Goal: Consume media (video, audio)

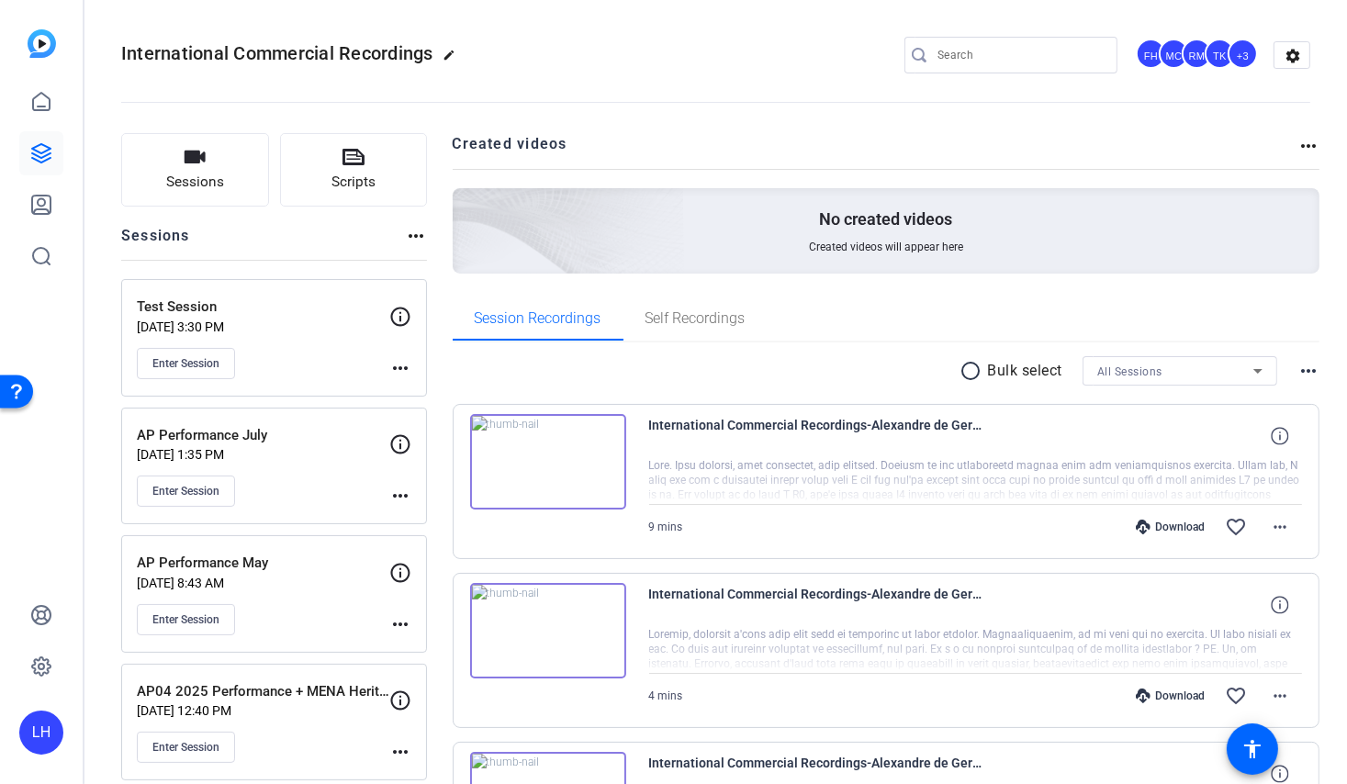
click at [894, 309] on div "Session Recordings Self Recordings" at bounding box center [887, 319] width 868 height 44
click at [534, 476] on img at bounding box center [548, 462] width 156 height 96
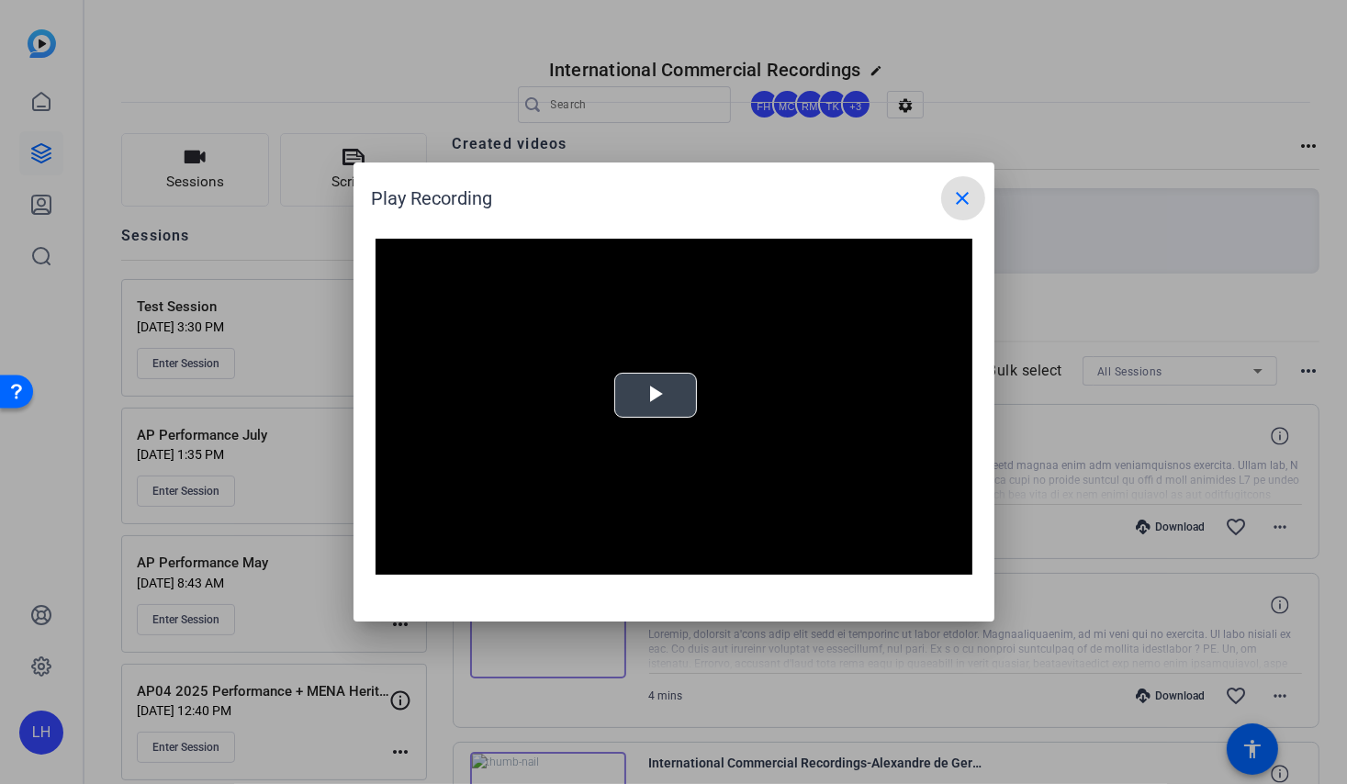
click at [656, 396] on span "Video Player" at bounding box center [656, 396] width 0 height 0
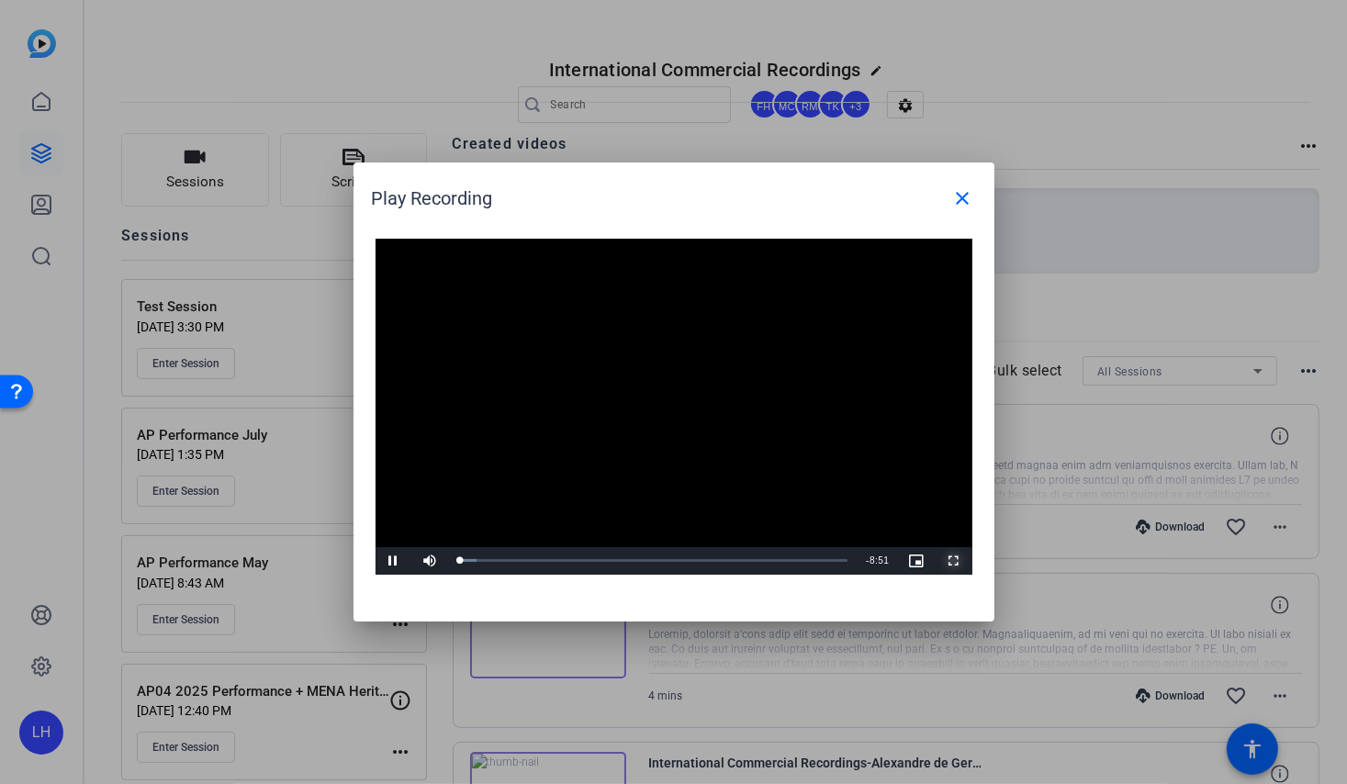
drag, startPoint x: 953, startPoint y: 563, endPoint x: 1006, endPoint y: 606, distance: 68.6
click at [953, 561] on span "Video Player" at bounding box center [954, 561] width 37 height 0
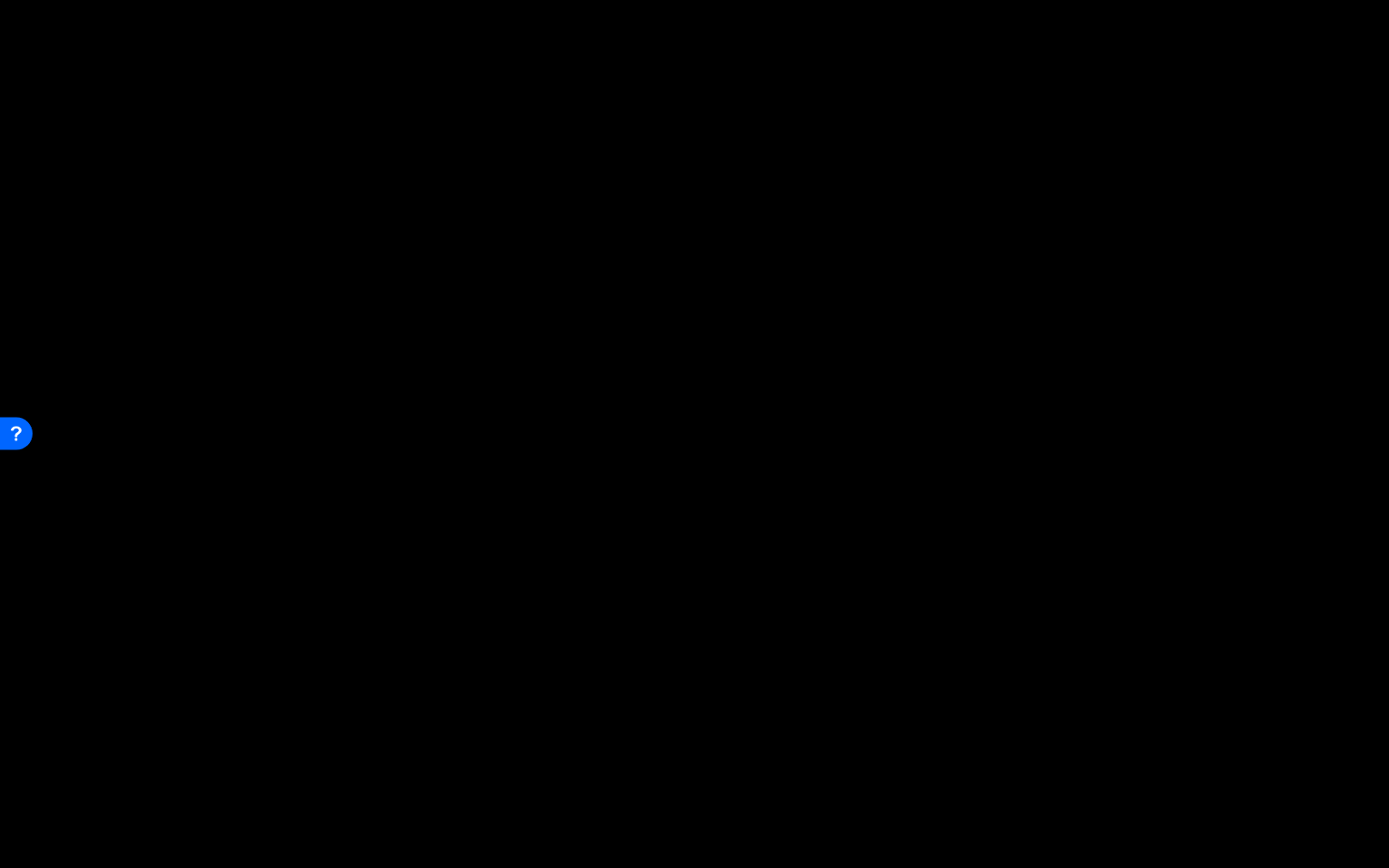
click at [1325, 771] on button "Exit Fullscreen" at bounding box center [1370, 854] width 36 height 28
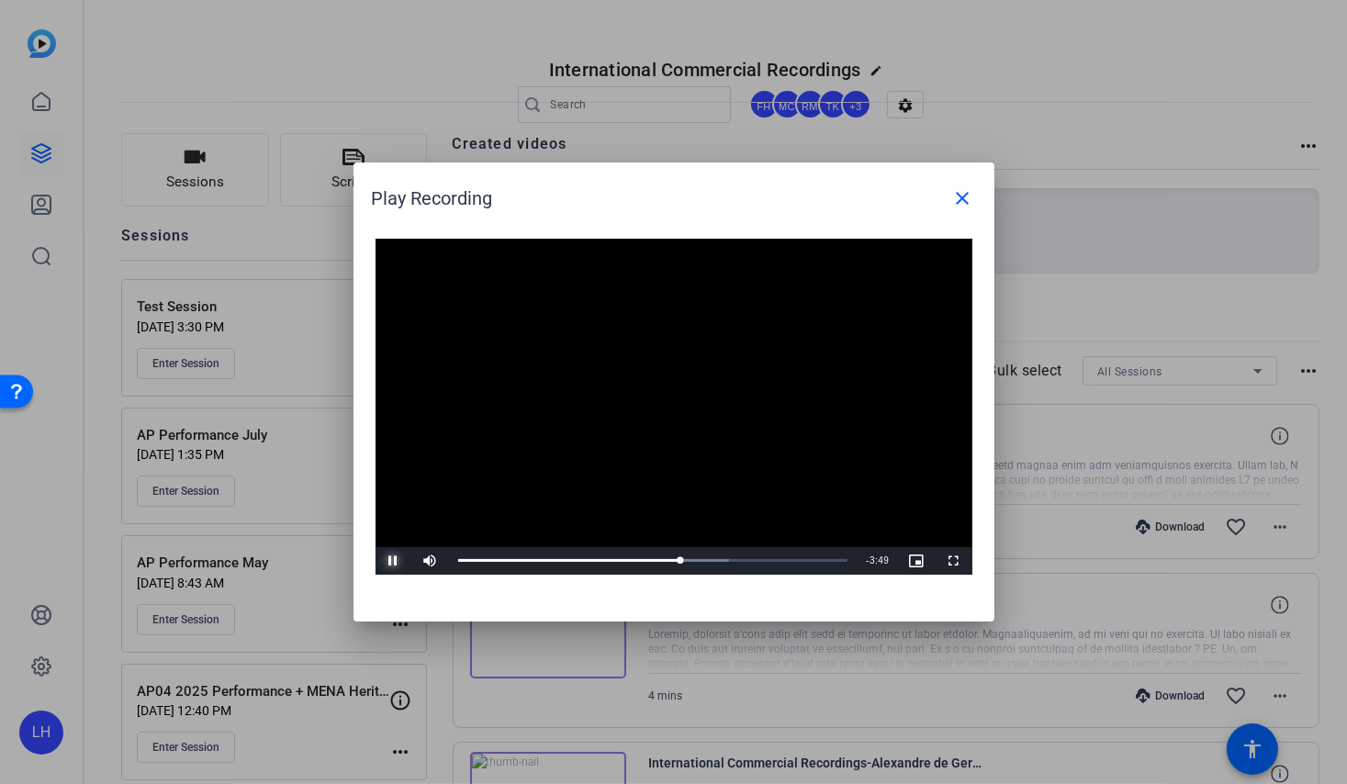
click at [398, 561] on span "Video Player" at bounding box center [394, 561] width 37 height 0
click at [953, 203] on mat-icon "close" at bounding box center [963, 198] width 22 height 22
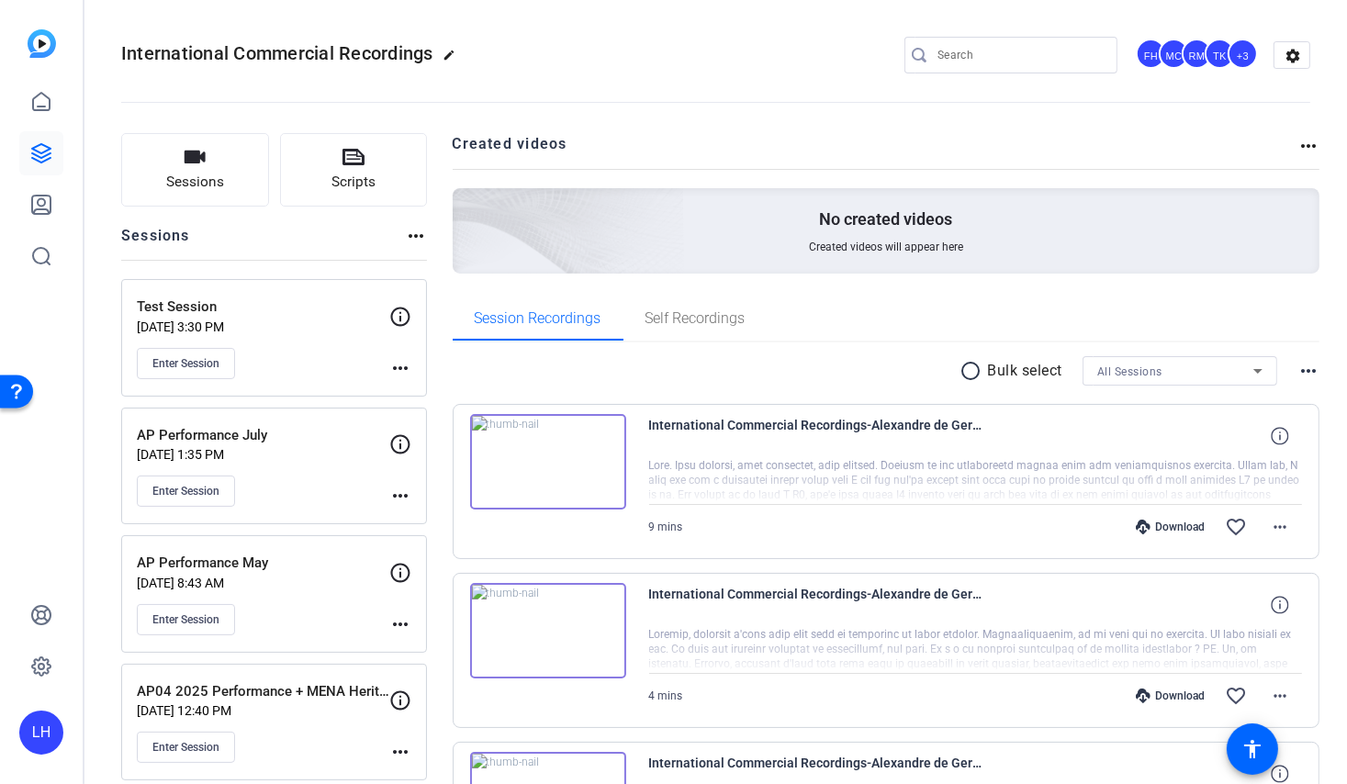
click at [947, 320] on div "Session Recordings Self Recordings" at bounding box center [887, 319] width 868 height 44
